Goal: Task Accomplishment & Management: Manage account settings

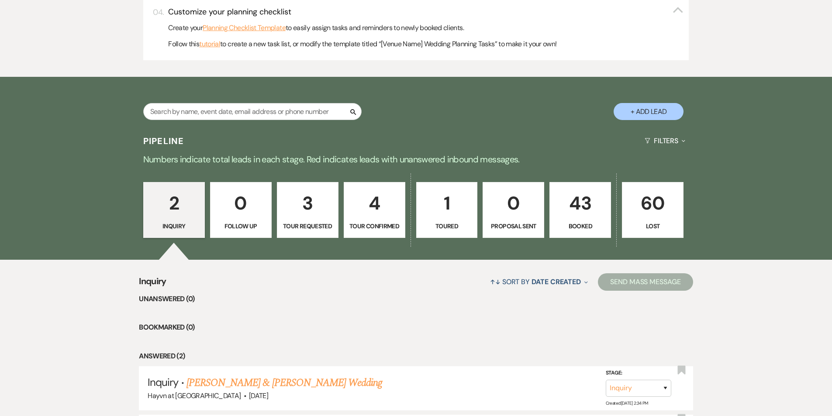
scroll to position [393, 0]
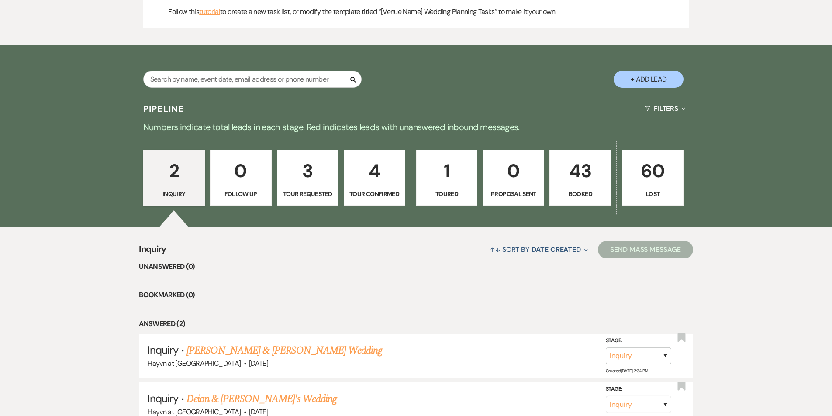
click at [577, 191] on p "Booked" at bounding box center [580, 194] width 50 height 10
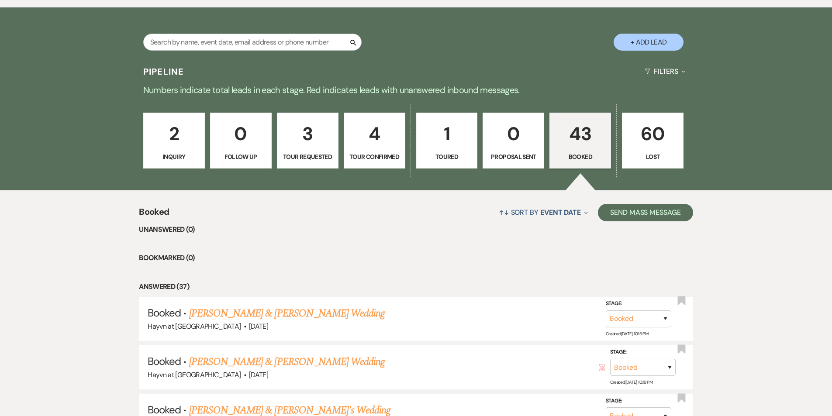
scroll to position [568, 0]
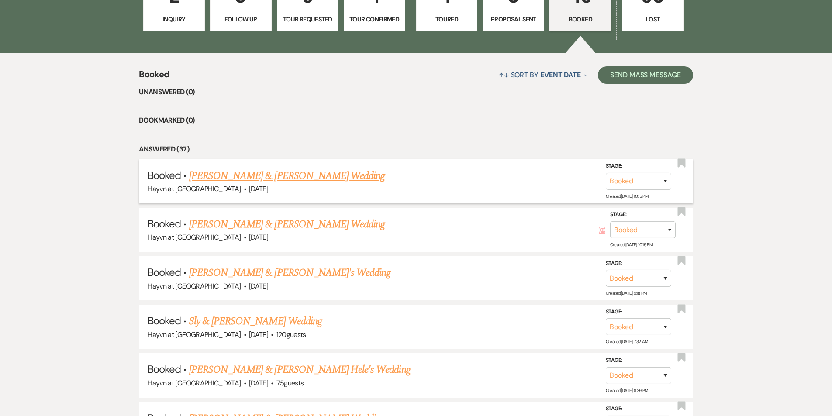
click at [282, 176] on link "[PERSON_NAME] & [PERSON_NAME] Wedding" at bounding box center [287, 176] width 196 height 16
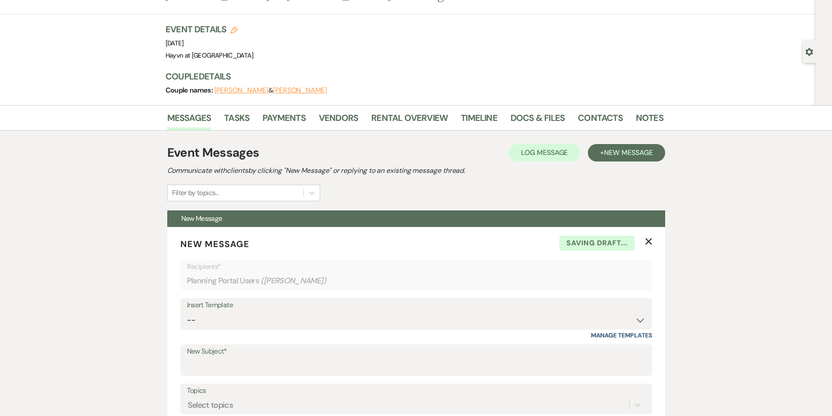
scroll to position [87, 0]
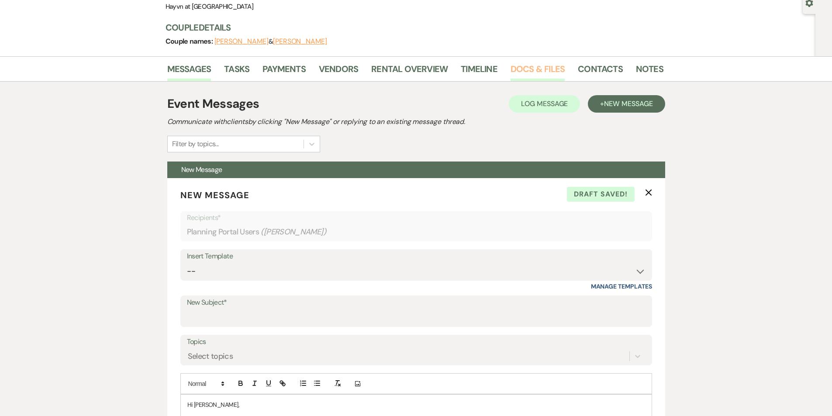
click at [537, 69] on link "Docs & Files" at bounding box center [537, 71] width 54 height 19
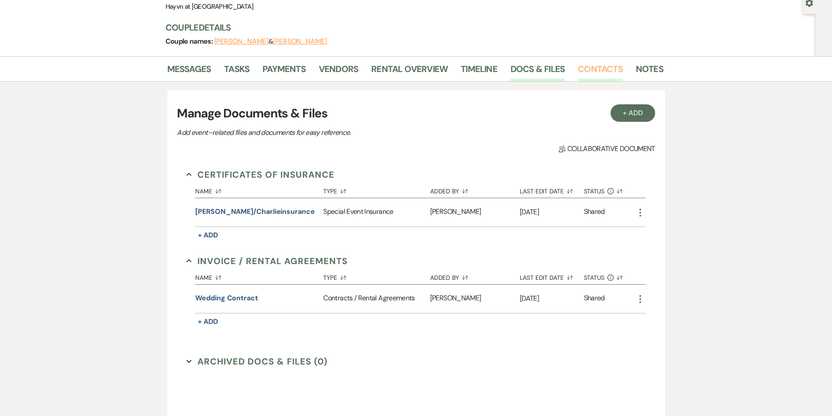
click at [583, 67] on link "Contacts" at bounding box center [600, 71] width 45 height 19
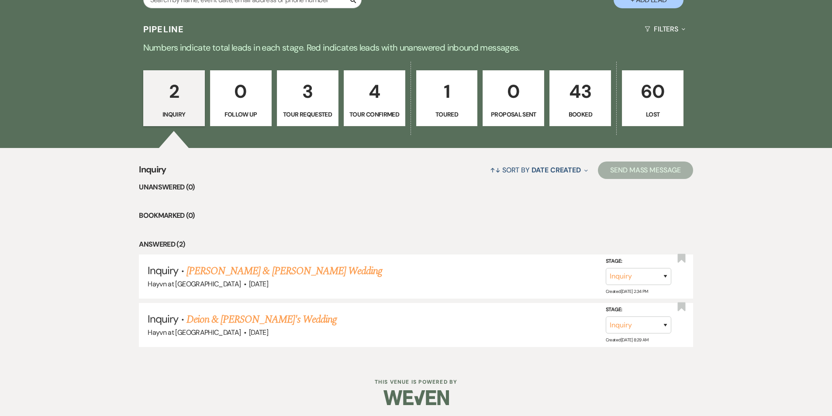
scroll to position [475, 0]
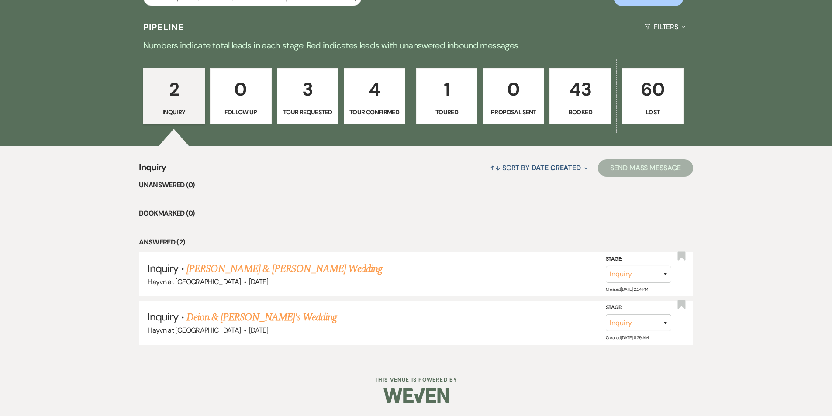
click at [578, 103] on p "43" at bounding box center [580, 89] width 50 height 29
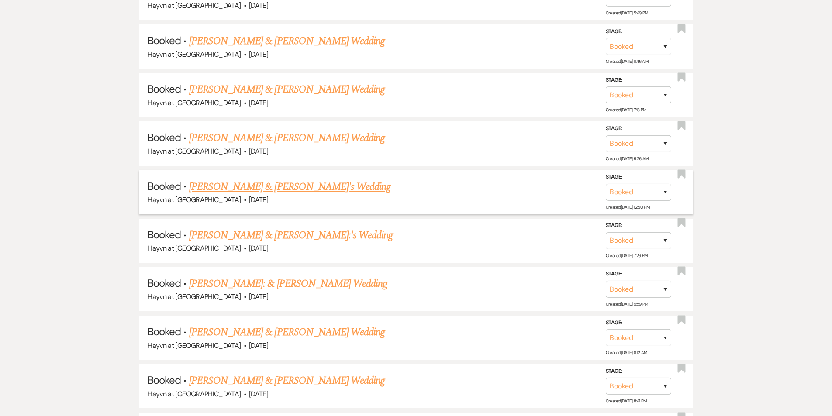
scroll to position [998, 0]
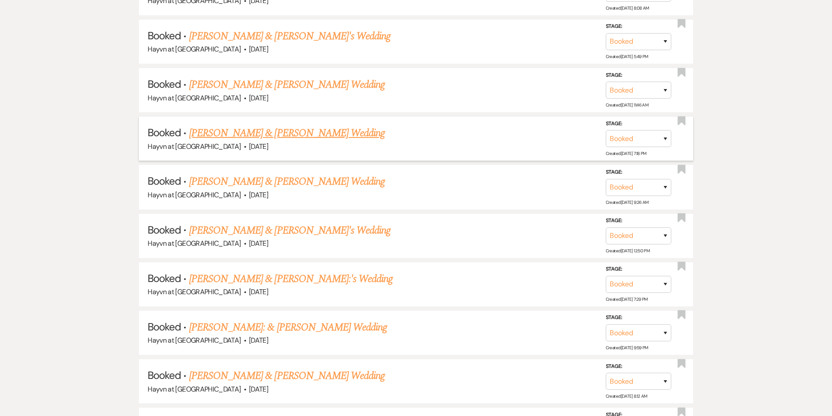
click at [323, 137] on link "[PERSON_NAME] & [PERSON_NAME] Wedding" at bounding box center [287, 133] width 196 height 16
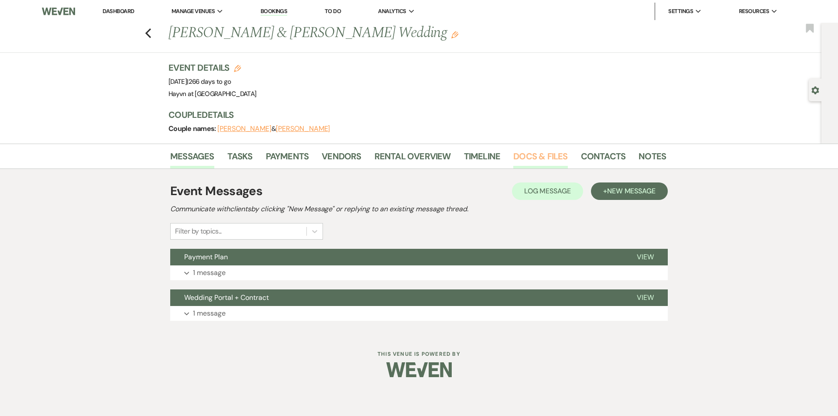
click at [549, 156] on link "Docs & Files" at bounding box center [540, 158] width 54 height 19
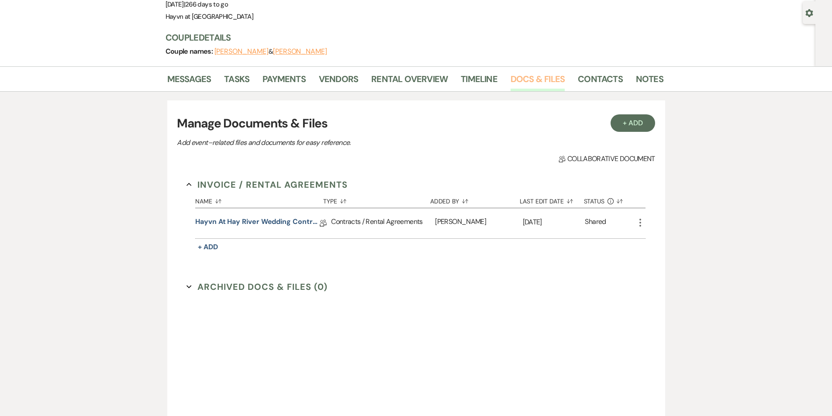
scroll to position [87, 0]
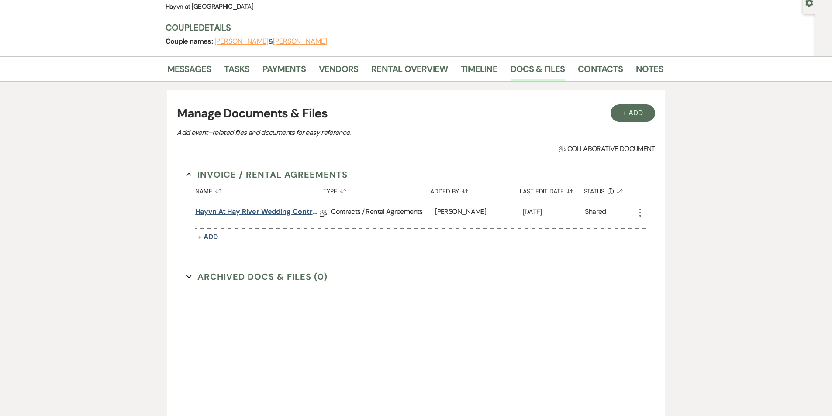
click at [241, 211] on link "Hayvn at Hay River Wedding Contract" at bounding box center [257, 213] width 124 height 14
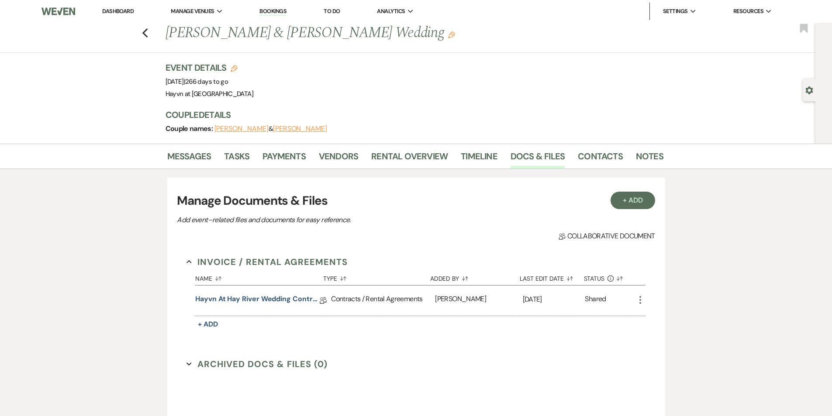
scroll to position [87, 0]
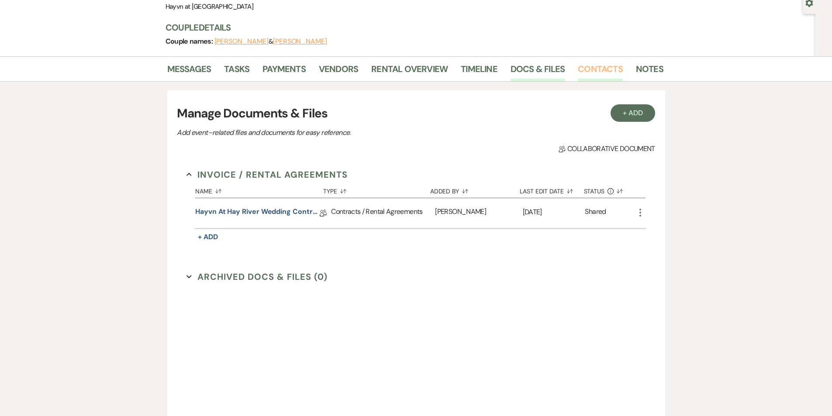
click at [578, 69] on link "Contacts" at bounding box center [600, 71] width 45 height 19
